Goal: Task Accomplishment & Management: Manage account settings

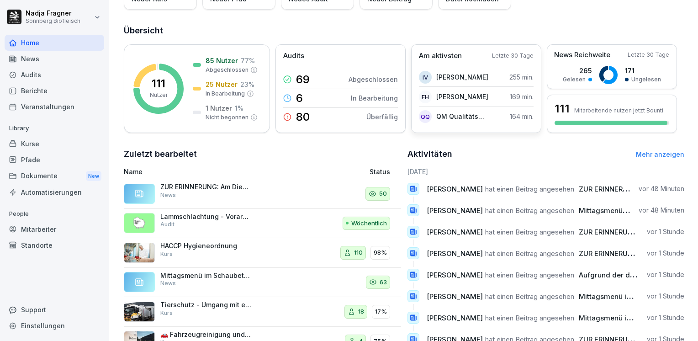
scroll to position [129, 0]
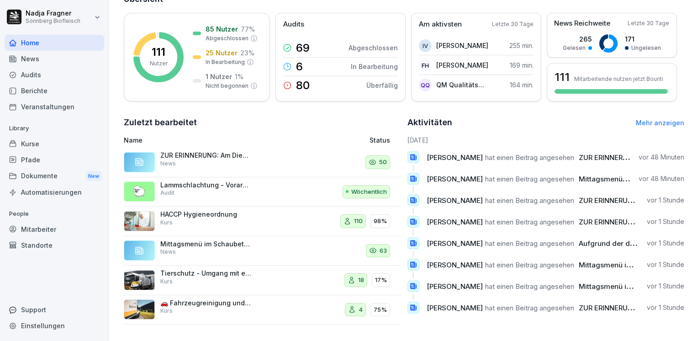
click at [668, 119] on link "Mehr anzeigen" at bounding box center [660, 123] width 48 height 8
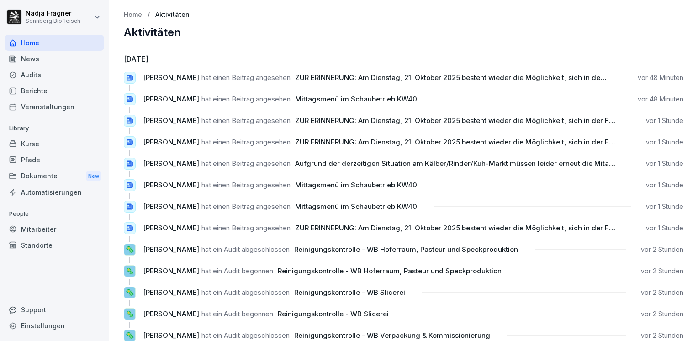
click at [45, 59] on div "News" at bounding box center [55, 59] width 100 height 16
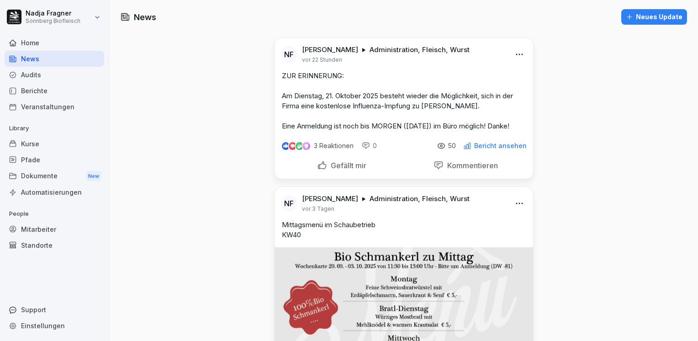
click at [511, 149] on p "Bericht ansehen" at bounding box center [500, 145] width 53 height 7
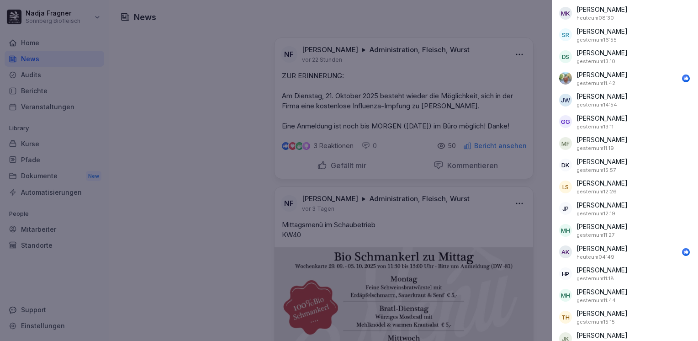
scroll to position [859, 0]
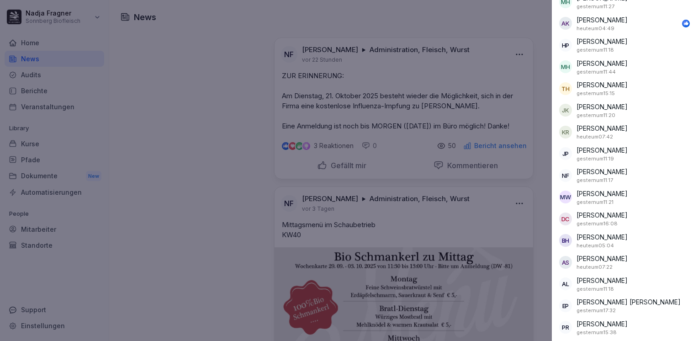
click at [218, 191] on div at bounding box center [349, 170] width 698 height 341
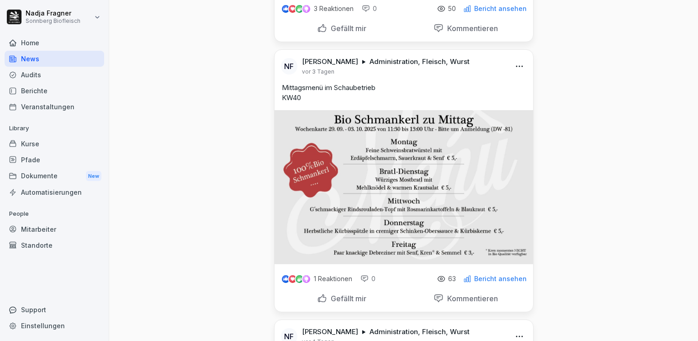
scroll to position [0, 0]
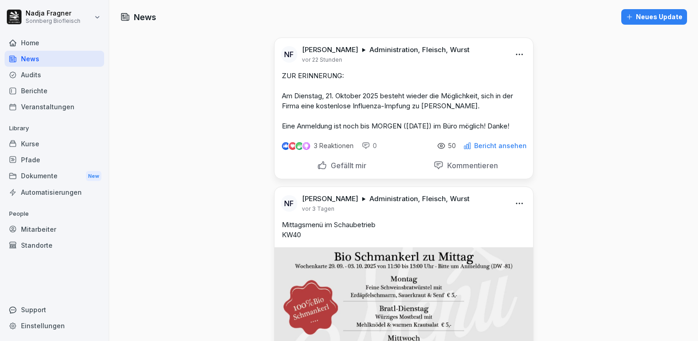
click at [29, 45] on div "Home" at bounding box center [55, 43] width 100 height 16
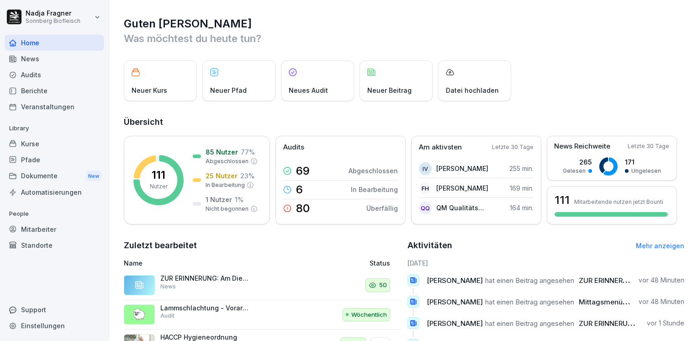
scroll to position [129, 0]
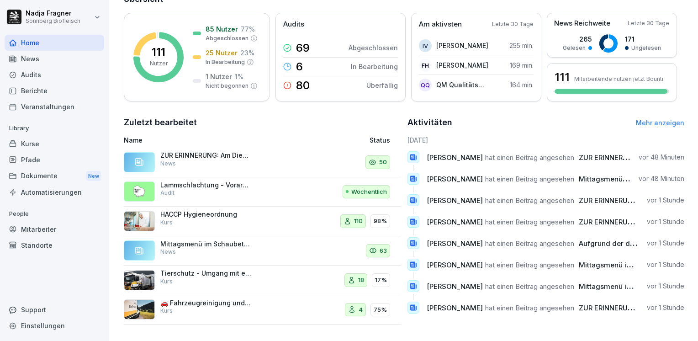
click at [40, 140] on div "Kurse" at bounding box center [55, 144] width 100 height 16
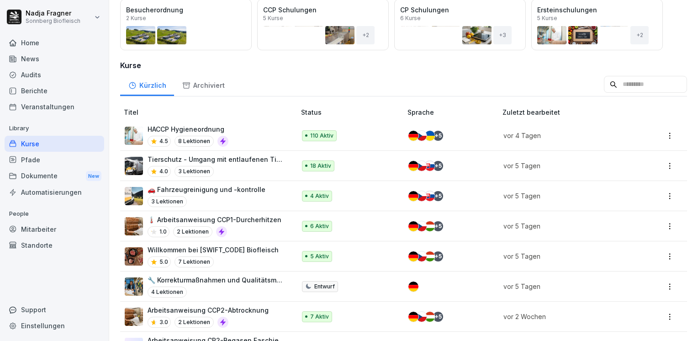
scroll to position [137, 0]
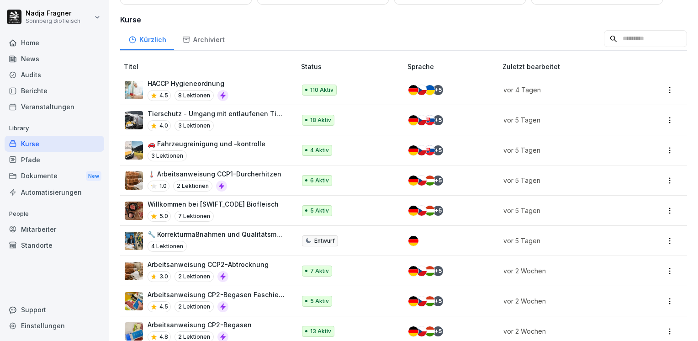
click at [242, 233] on p "🔧 Korrekturmaßnahmen und Qualitätsmanagement" at bounding box center [217, 234] width 139 height 10
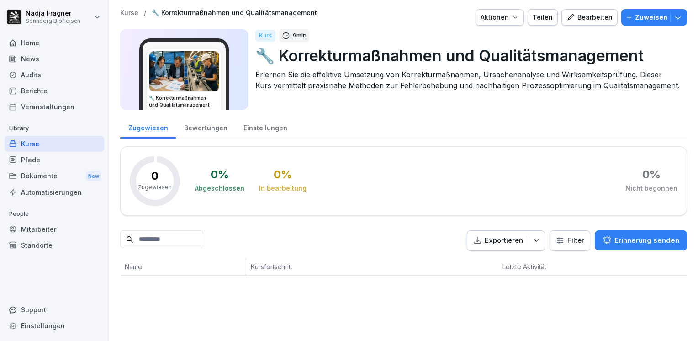
click at [584, 21] on div "Bearbeiten" at bounding box center [590, 17] width 46 height 10
